Goal: Task Accomplishment & Management: Complete application form

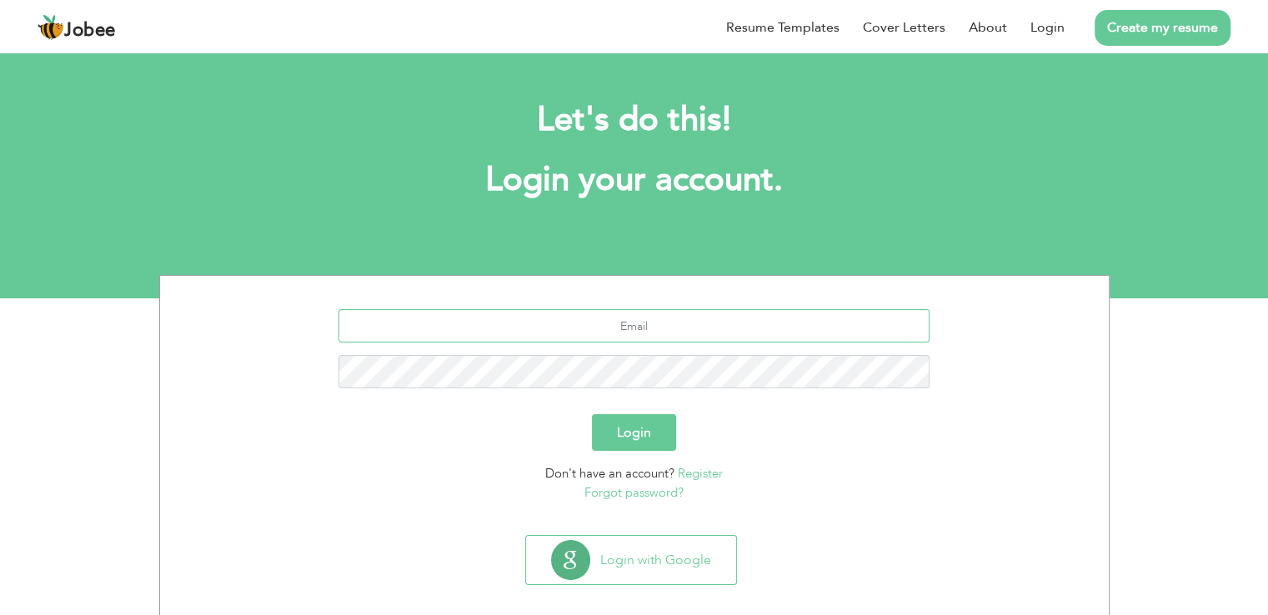
click at [624, 333] on input "text" at bounding box center [633, 325] width 591 height 33
type input "[EMAIL_ADDRESS][DOMAIN_NAME]"
click at [592, 414] on button "Login" at bounding box center [634, 432] width 84 height 37
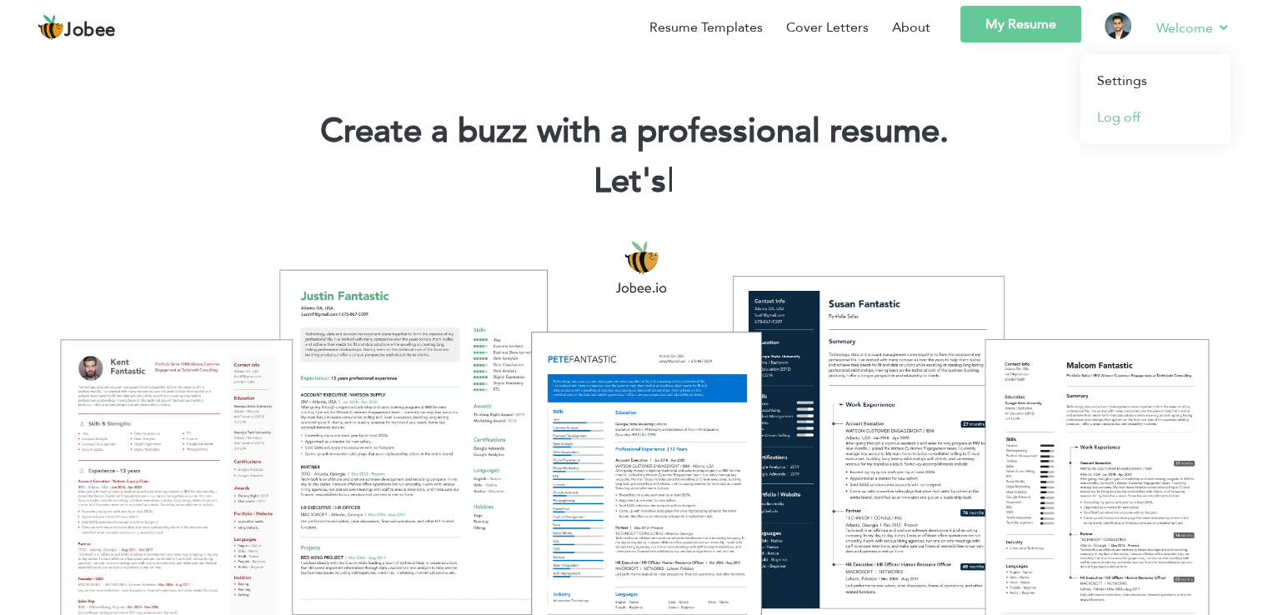
click at [1127, 113] on link "Log off" at bounding box center [1155, 117] width 150 height 37
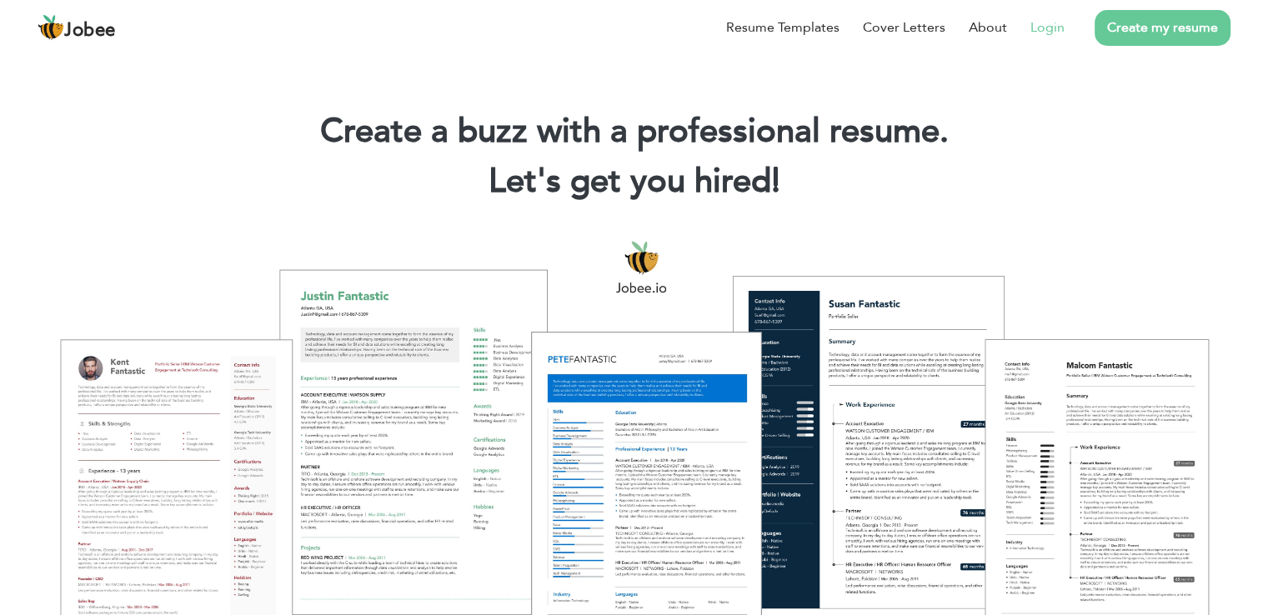
click at [1047, 24] on link "Login" at bounding box center [1047, 28] width 34 height 20
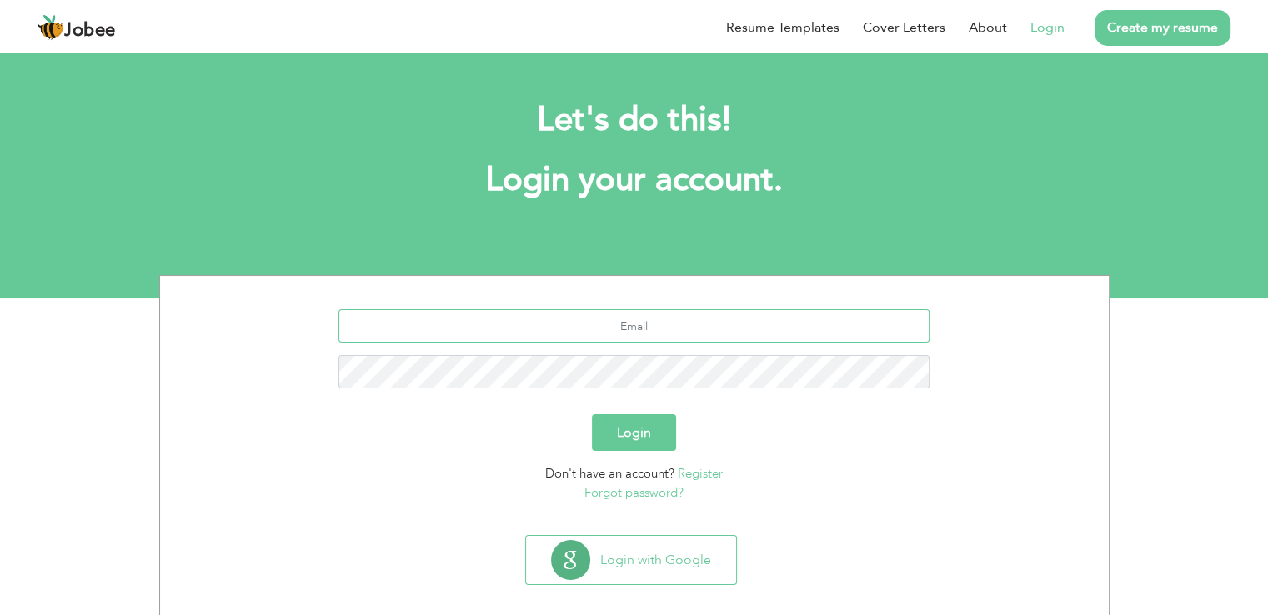
click at [618, 322] on input "text" at bounding box center [633, 325] width 591 height 33
type input "[EMAIL_ADDRESS][DOMAIN_NAME]"
click at [644, 428] on button "Login" at bounding box center [634, 432] width 84 height 37
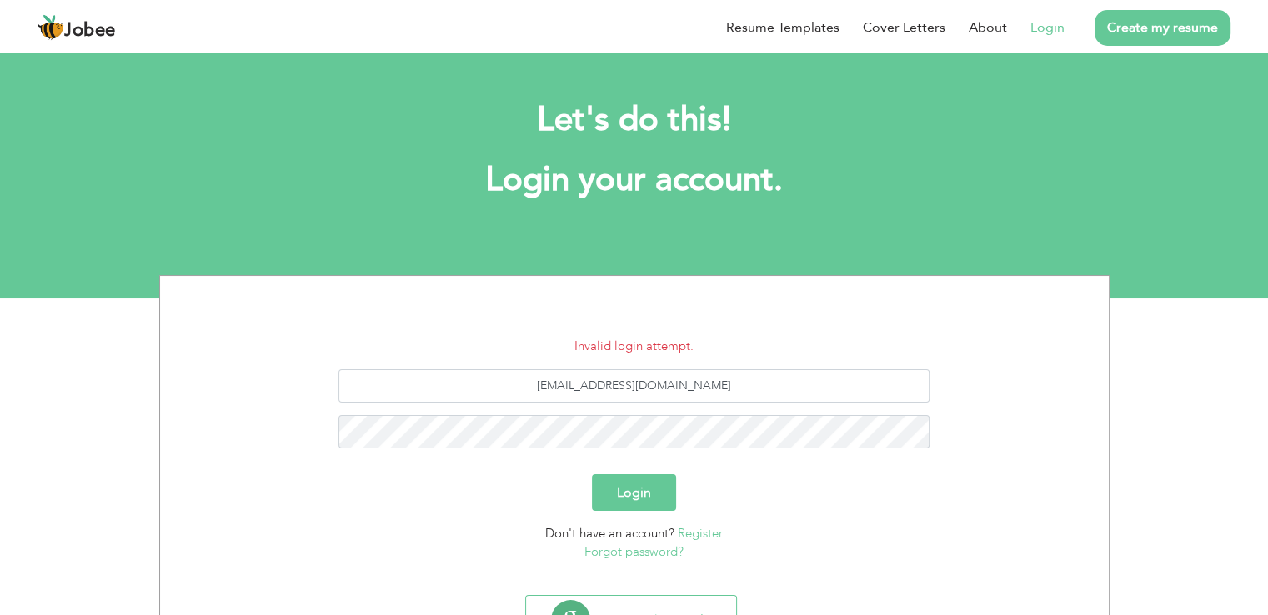
click at [701, 531] on link "Register" at bounding box center [700, 533] width 45 height 17
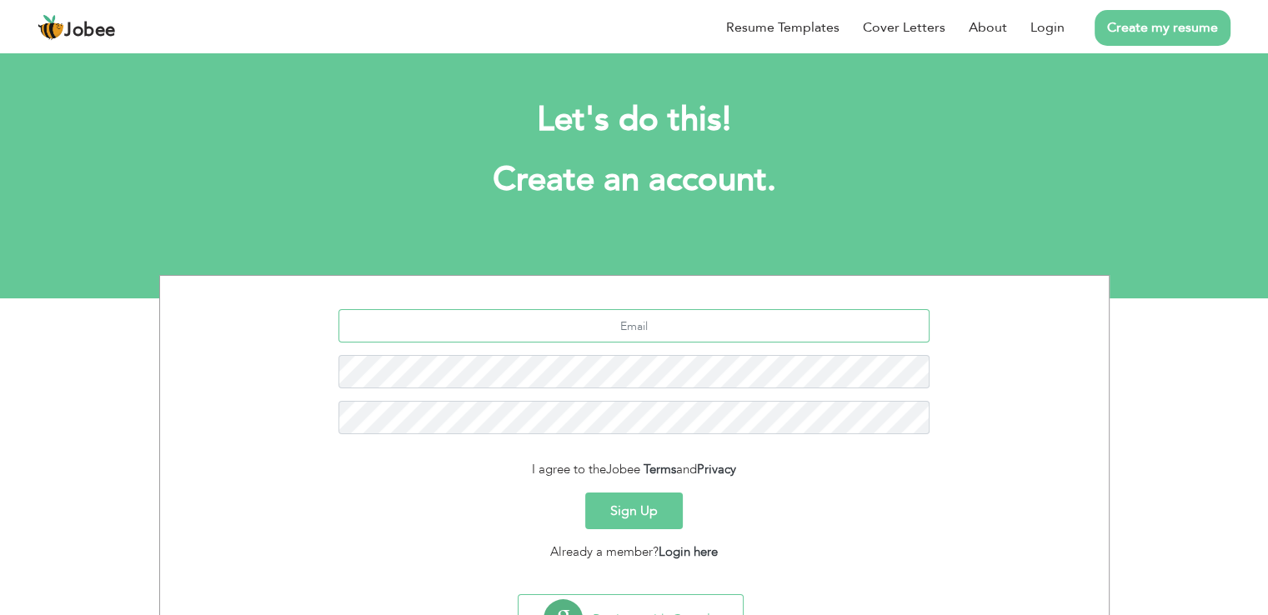
click at [624, 329] on input "text" at bounding box center [633, 325] width 591 height 33
type input "[EMAIL_ADDRESS][DOMAIN_NAME]"
click at [585, 493] on button "Sign Up" at bounding box center [634, 511] width 98 height 37
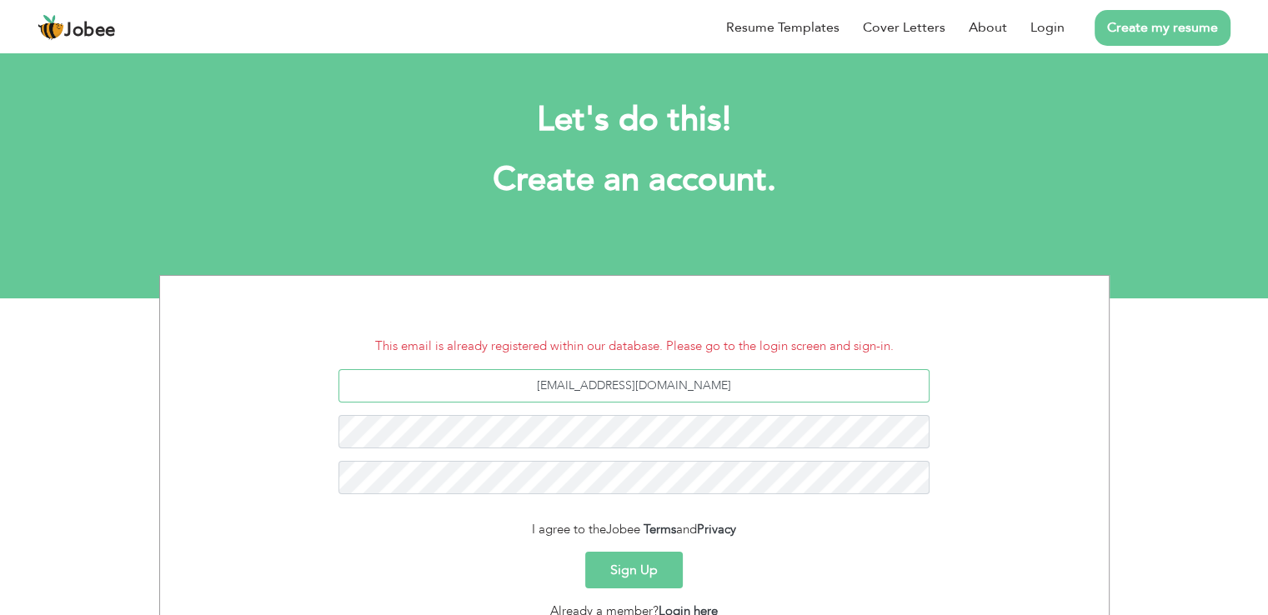
drag, startPoint x: 749, startPoint y: 378, endPoint x: 179, endPoint y: 424, distance: 571.2
click at [179, 424] on div "[EMAIL_ADDRESS][DOMAIN_NAME]" at bounding box center [635, 438] width 924 height 138
type input "[EMAIL_ADDRESS][DOMAIN_NAME]"
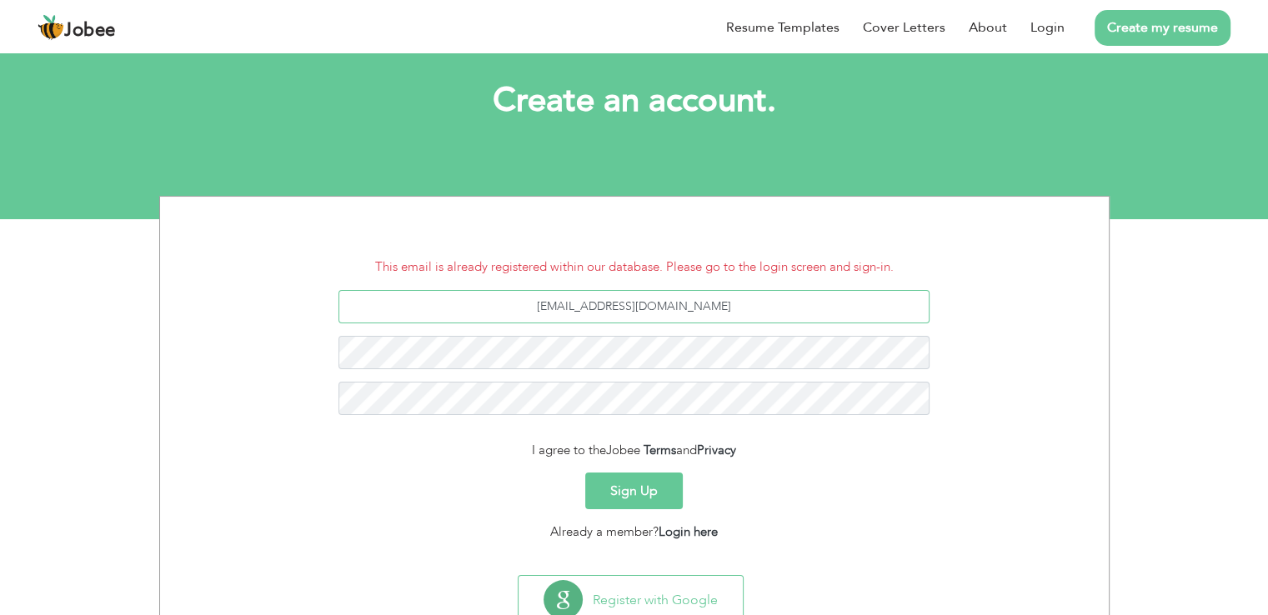
scroll to position [83, 0]
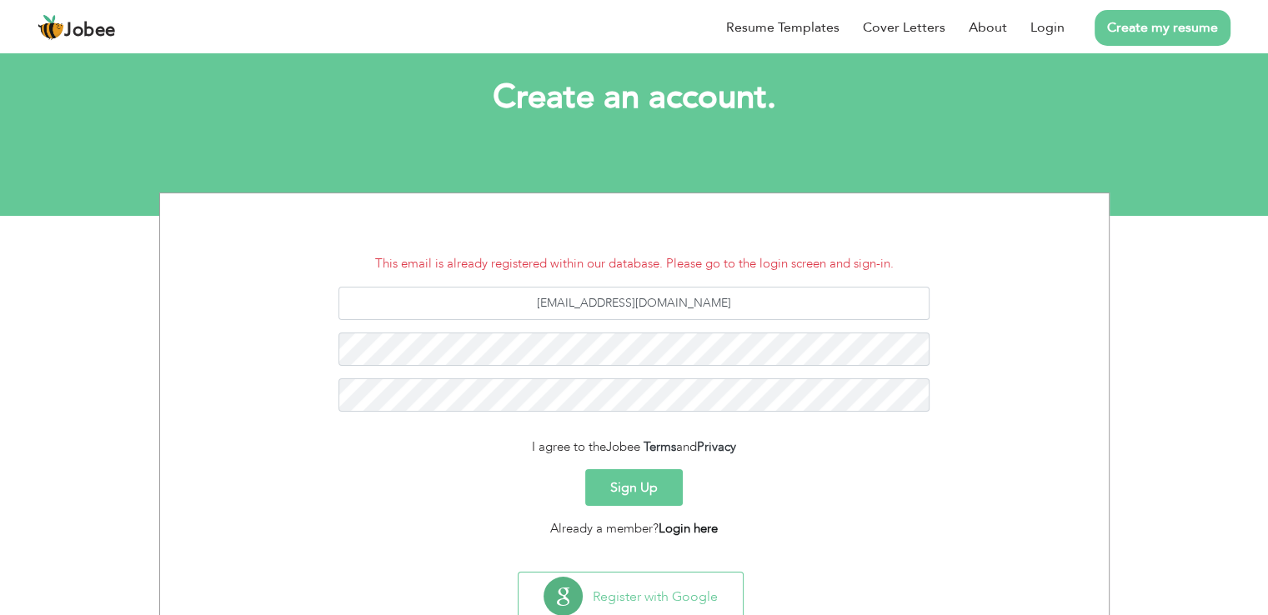
click at [674, 532] on link "Login here" at bounding box center [688, 528] width 59 height 17
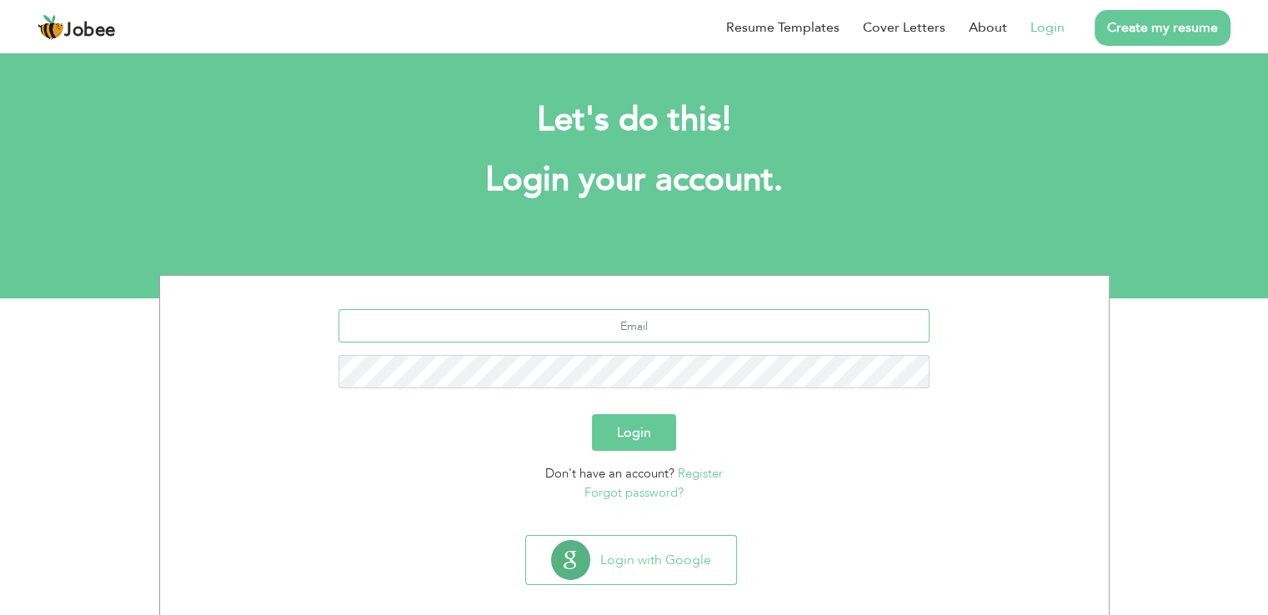
click at [674, 322] on input "text" at bounding box center [633, 325] width 591 height 33
type input "[EMAIL_ADDRESS][DOMAIN_NAME]"
click at [592, 414] on button "Login" at bounding box center [634, 432] width 84 height 37
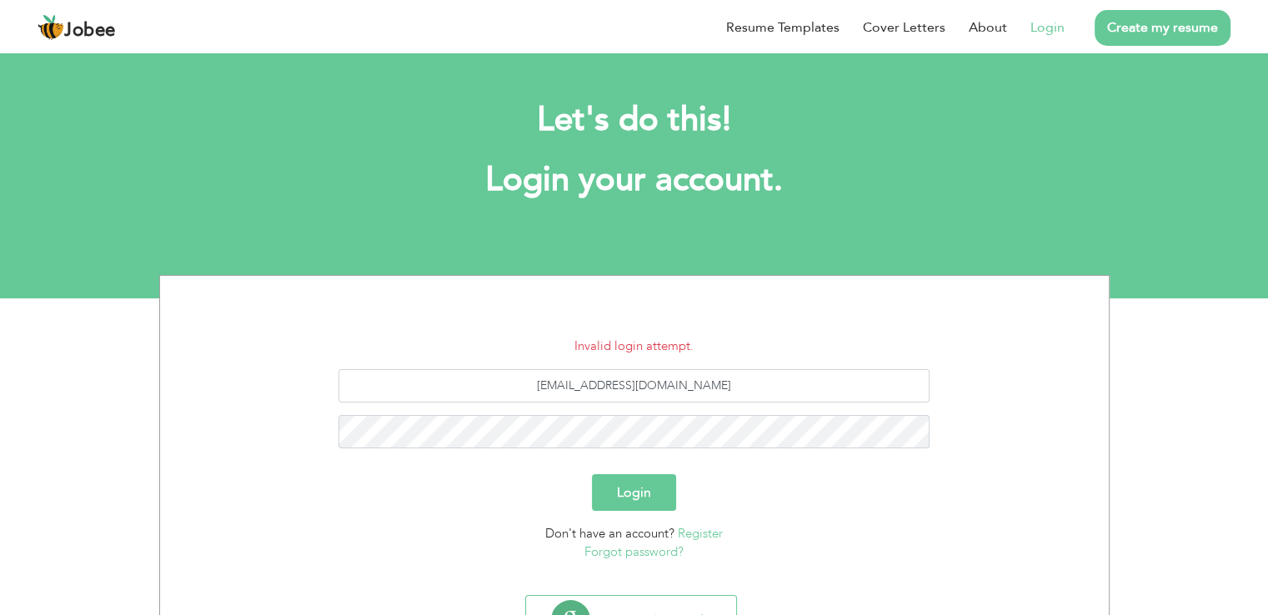
click at [621, 552] on link "Forgot password?" at bounding box center [633, 551] width 99 height 17
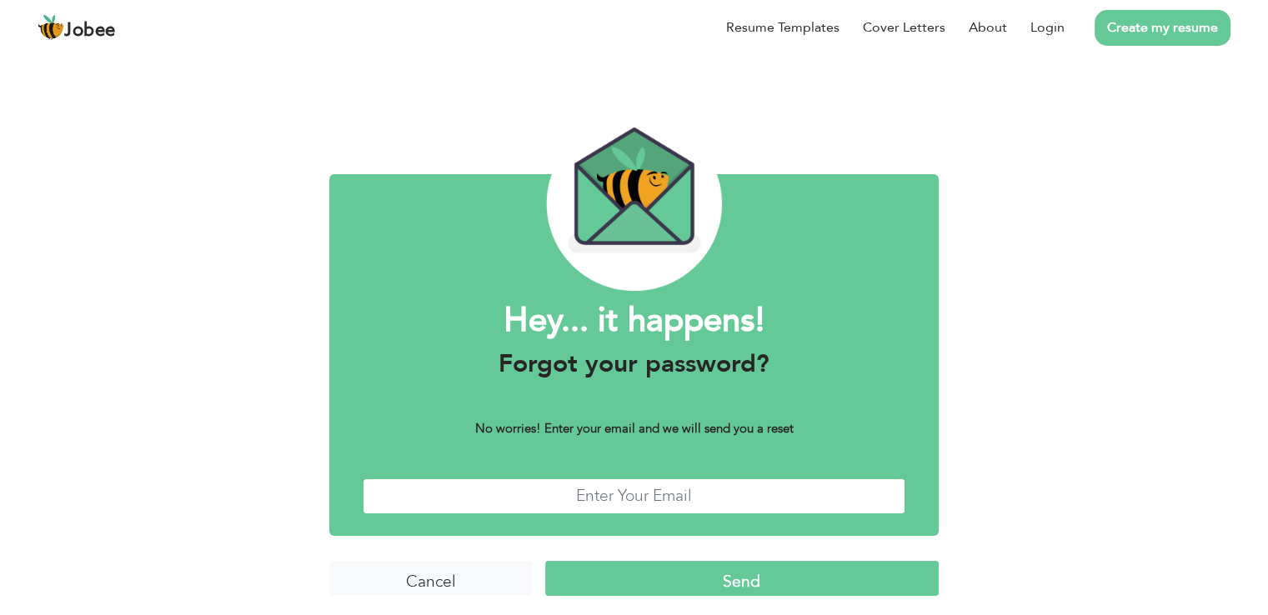
click at [634, 493] on input "text" at bounding box center [634, 496] width 543 height 36
type input "[EMAIL_ADDRESS][DOMAIN_NAME]"
click at [709, 582] on input "Send" at bounding box center [741, 579] width 393 height 36
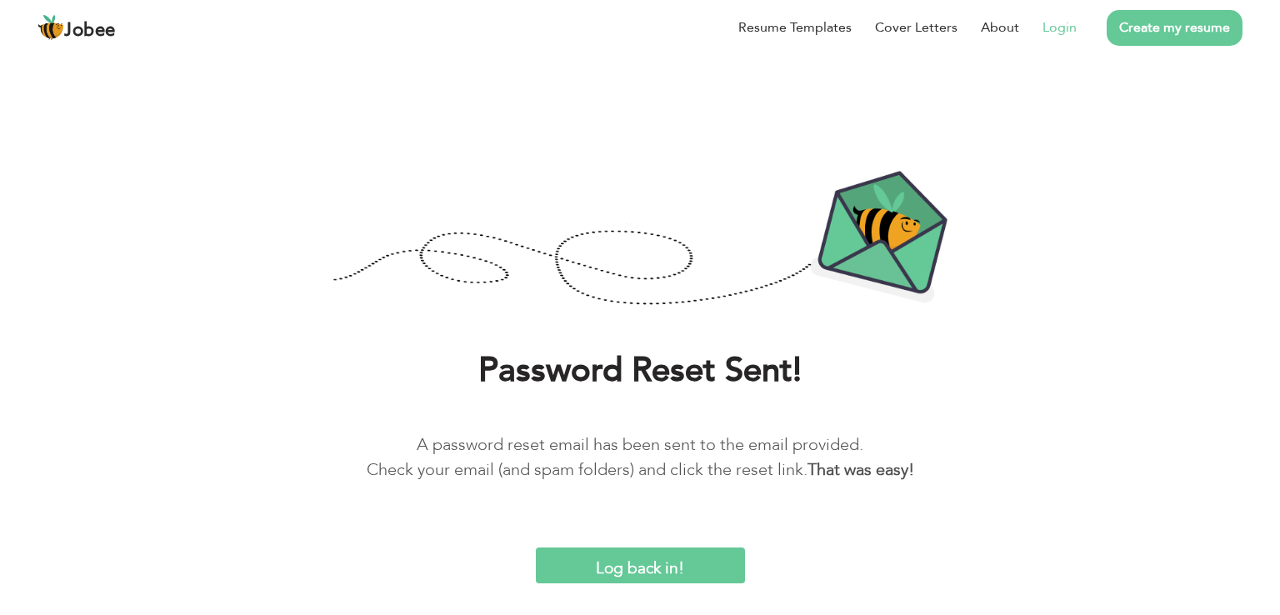
click at [1048, 25] on link "Login" at bounding box center [1060, 28] width 34 height 20
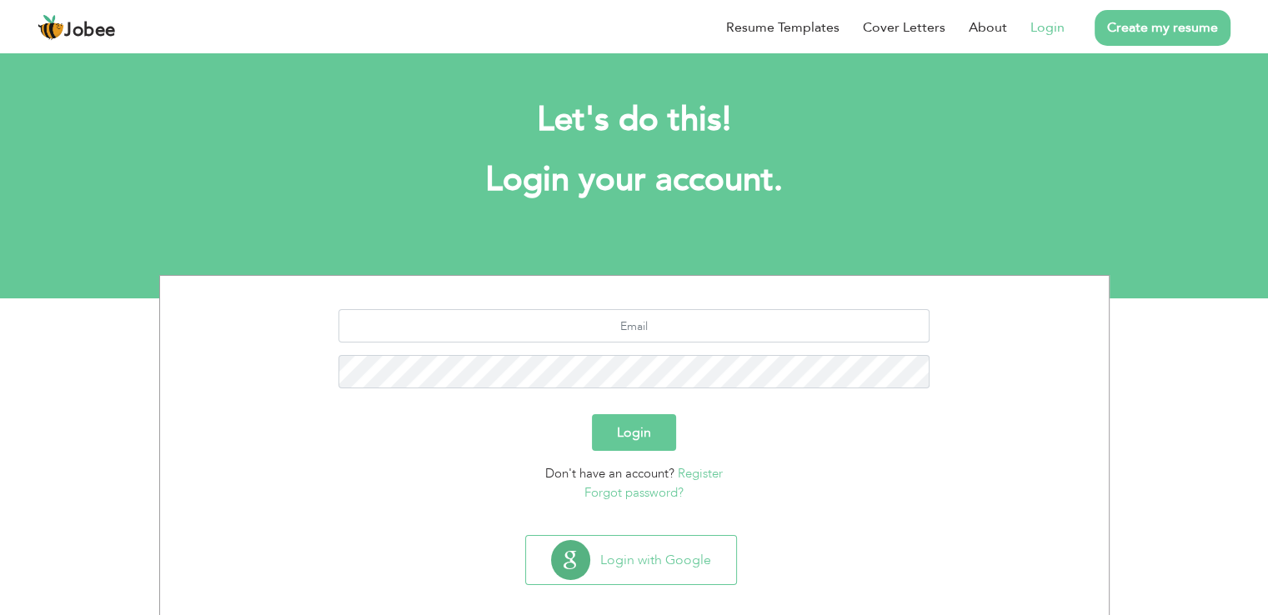
click at [699, 466] on link "Register" at bounding box center [700, 473] width 45 height 17
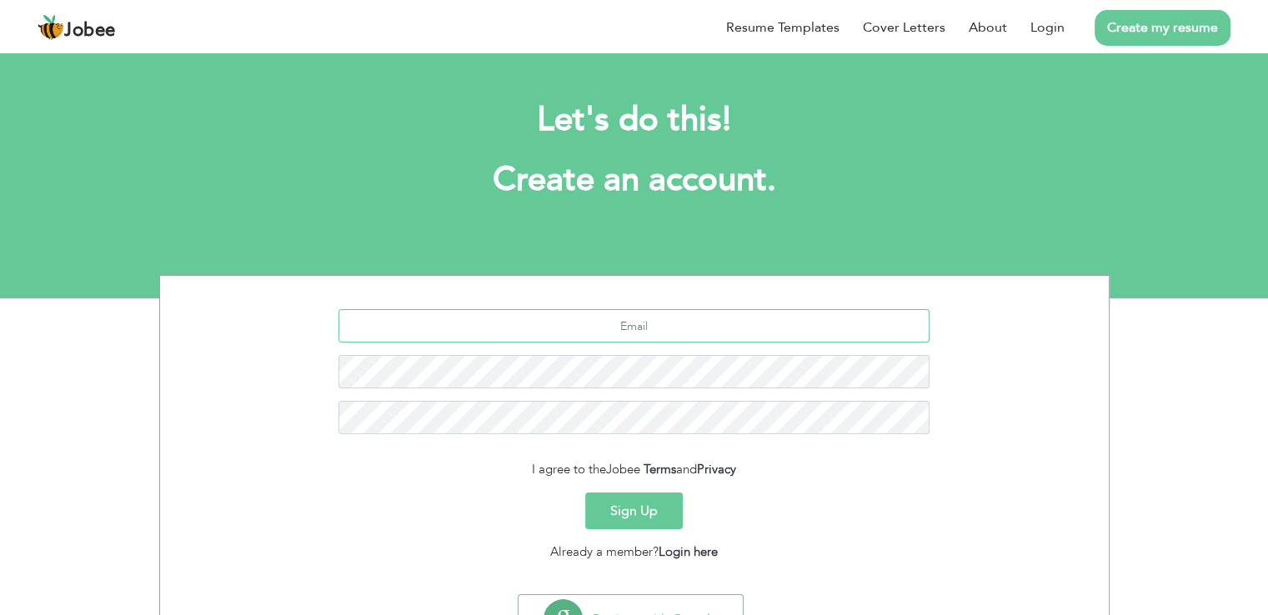
click at [650, 317] on input "text" at bounding box center [633, 325] width 591 height 33
type input "[EMAIL_ADDRESS][DOMAIN_NAME]"
click at [626, 500] on button "Sign Up" at bounding box center [634, 511] width 98 height 37
